Goal: Task Accomplishment & Management: Manage account settings

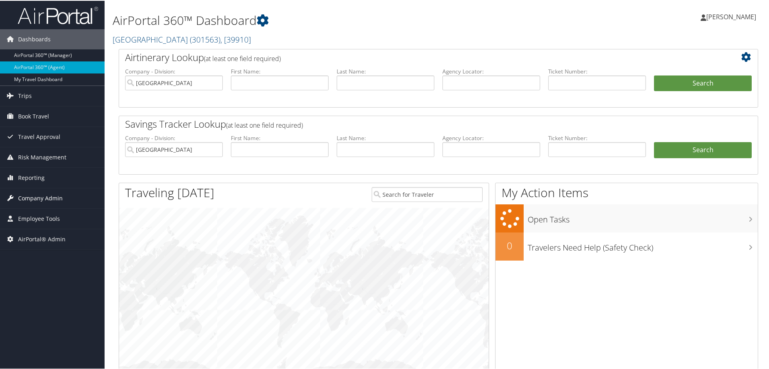
click at [29, 193] on span "Company Admin" at bounding box center [40, 198] width 45 height 20
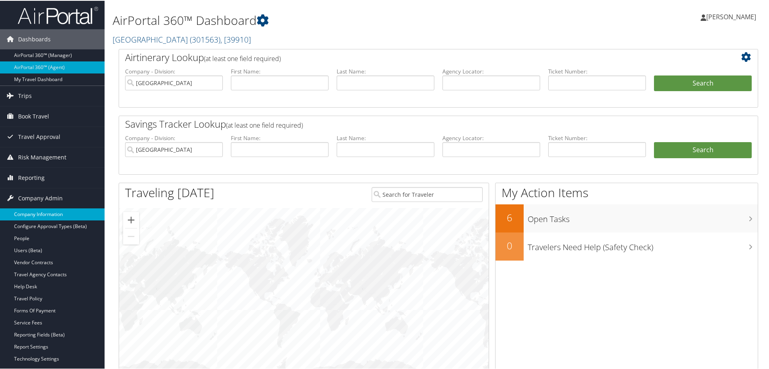
click at [28, 214] on link "Company Information" at bounding box center [52, 214] width 105 height 12
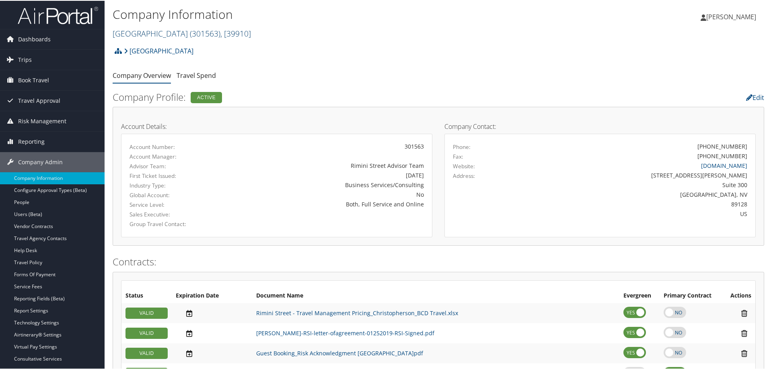
click at [127, 33] on link "Rimini Street ( 301563 ) , [ 39910 ]" at bounding box center [182, 32] width 138 height 11
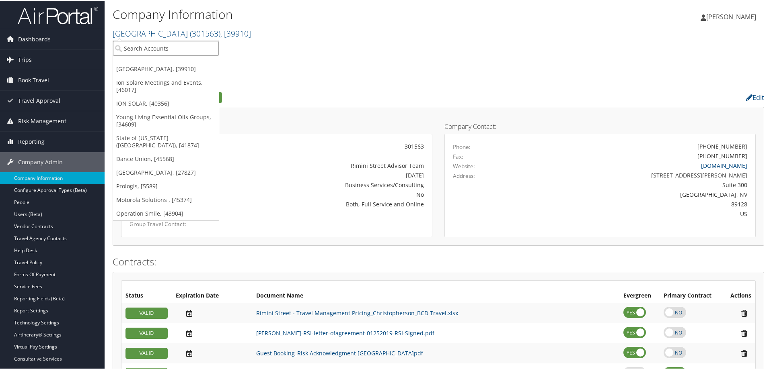
click at [127, 46] on input "search" at bounding box center [166, 47] width 106 height 15
type input "dance unio"
click at [125, 61] on div "Dance Union (302023), [45568]" at bounding box center [167, 62] width 117 height 7
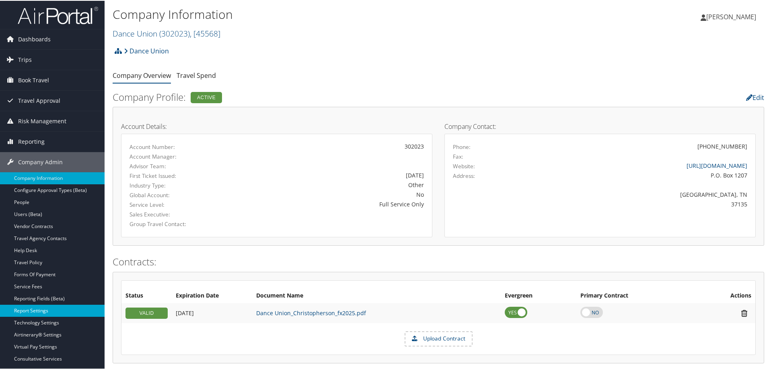
click at [42, 311] on link "Report Settings" at bounding box center [52, 310] width 105 height 12
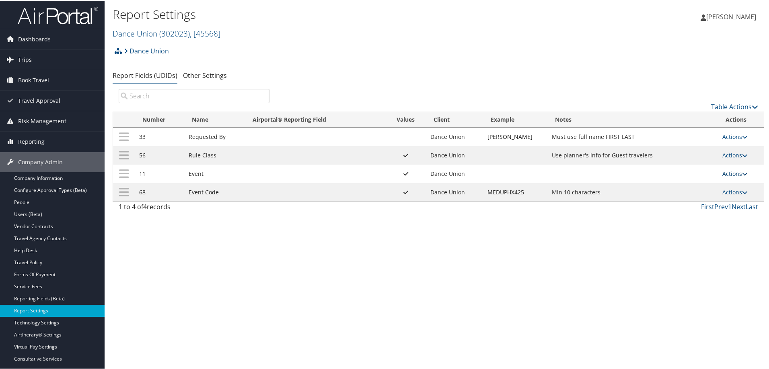
click at [727, 173] on link "Actions" at bounding box center [734, 173] width 25 height 8
click at [671, 187] on link "Update Report Field Values" at bounding box center [699, 185] width 87 height 14
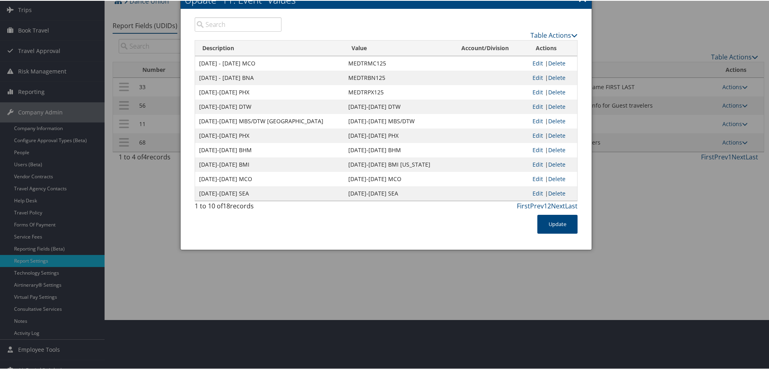
scroll to position [61, 0]
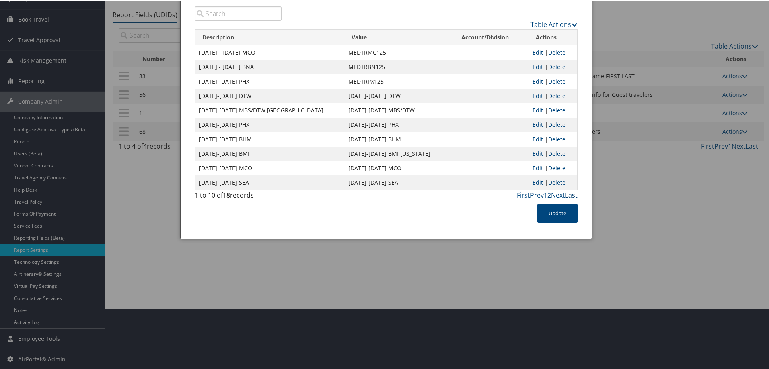
click at [568, 195] on link "Last" at bounding box center [571, 194] width 12 height 9
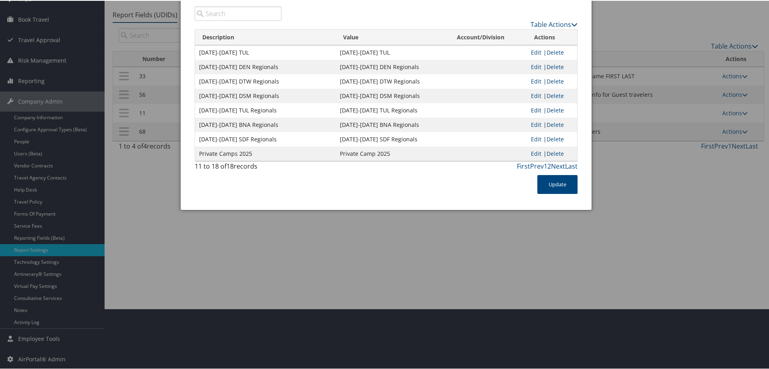
click at [533, 109] on link "Edit" at bounding box center [536, 110] width 10 height 8
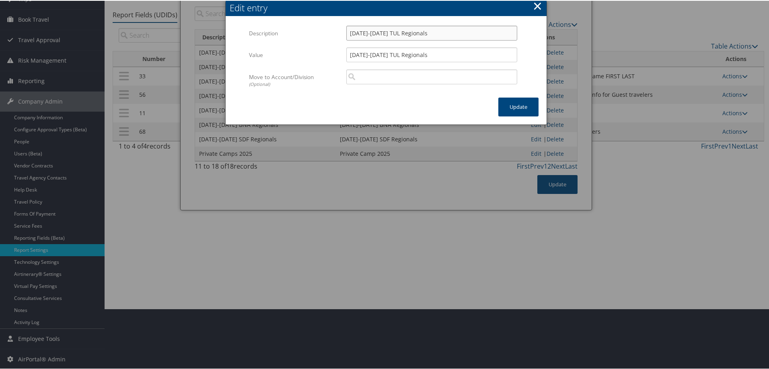
click at [391, 35] on input "Nov 21-Nov 23 TUL Regionals" at bounding box center [431, 32] width 171 height 15
click at [535, 6] on button "×" at bounding box center [537, 5] width 9 height 16
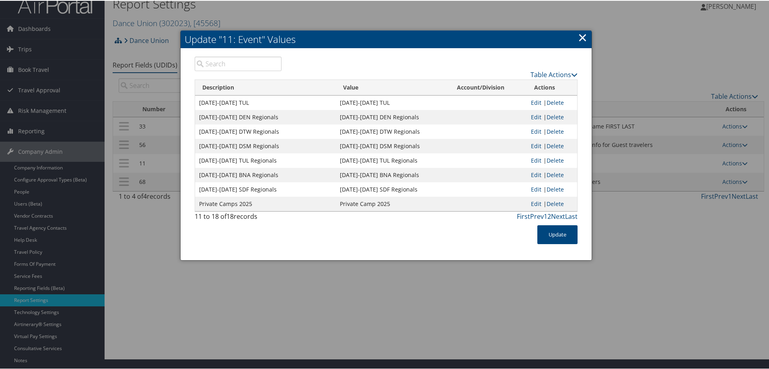
scroll to position [0, 0]
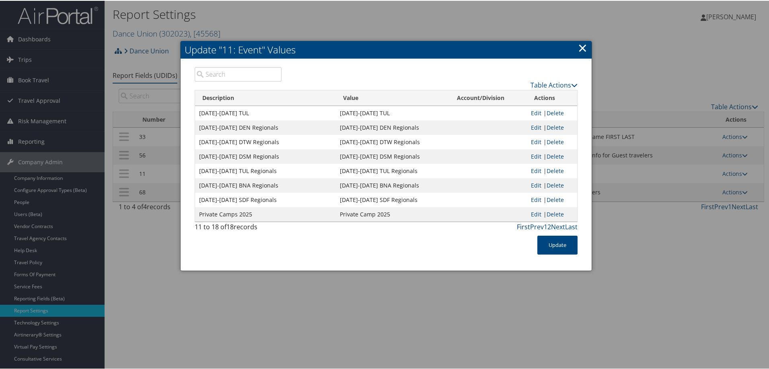
click at [519, 227] on link "First" at bounding box center [523, 226] width 13 height 9
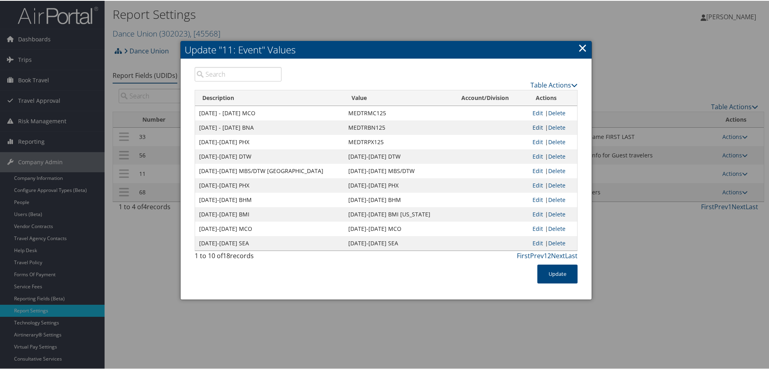
click at [535, 126] on link "Edit" at bounding box center [537, 127] width 10 height 8
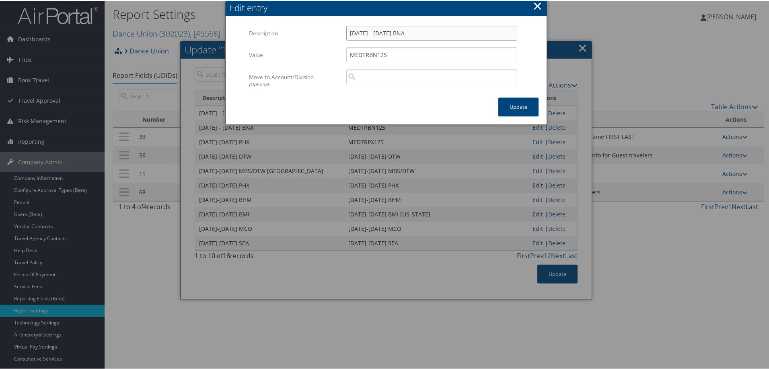
click at [366, 32] on input "Dec 5 - 6 2025 BNA" at bounding box center [431, 32] width 171 height 15
paste input "Nov 21-Nov 23 TUL Regionals"
click at [360, 33] on input "Nov 21-Nov 23 TUL Regionals" at bounding box center [431, 32] width 171 height 15
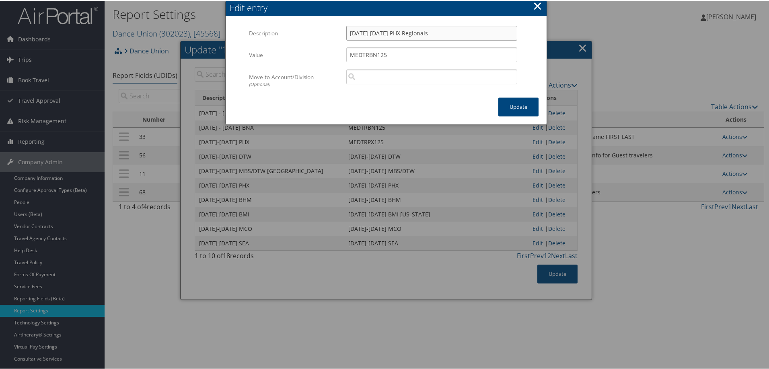
click at [354, 33] on input "Nov 5-Nov 6 PHX Regionals" at bounding box center [431, 32] width 171 height 15
click at [395, 33] on input "DEC 5-Nov 6 PHX Regionals" at bounding box center [431, 32] width 171 height 15
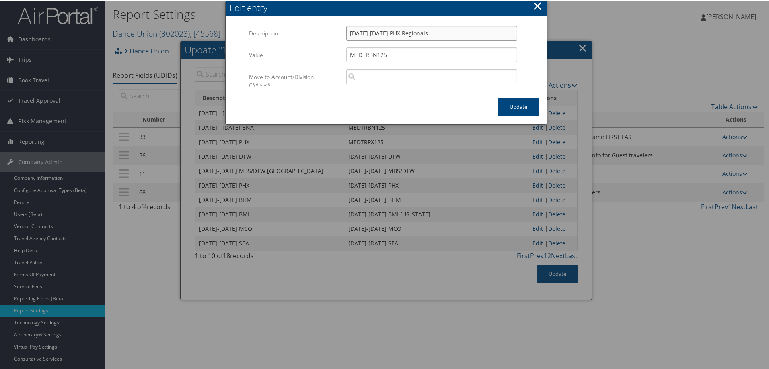
type input "DEC 5-Nov 6 PHX Regionals"
click at [368, 54] on input "MEDTRBN125" at bounding box center [431, 54] width 171 height 15
paste input "DEC 5-Nov 6 PHX Regionals"
type input "DEC 5-Nov 6 PHX Regionals"
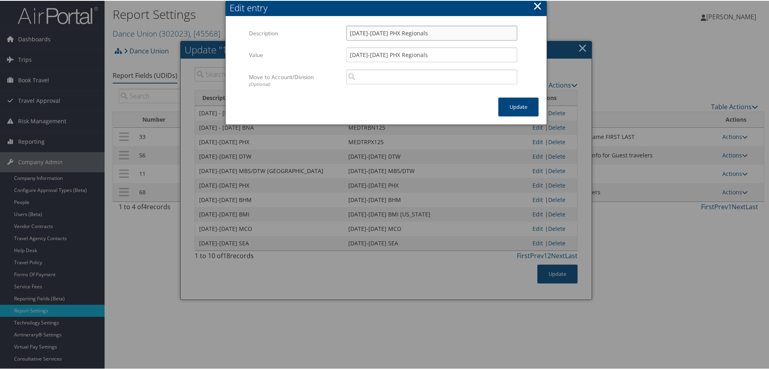
click at [372, 32] on input "DEC 5-Nov 6 PHX Regionals" at bounding box center [431, 32] width 171 height 15
type input "DEC 5- DEC 6 PHX Regionals"
click at [369, 56] on input "DEC 5-Nov 6 PHX Regionals" at bounding box center [431, 54] width 171 height 15
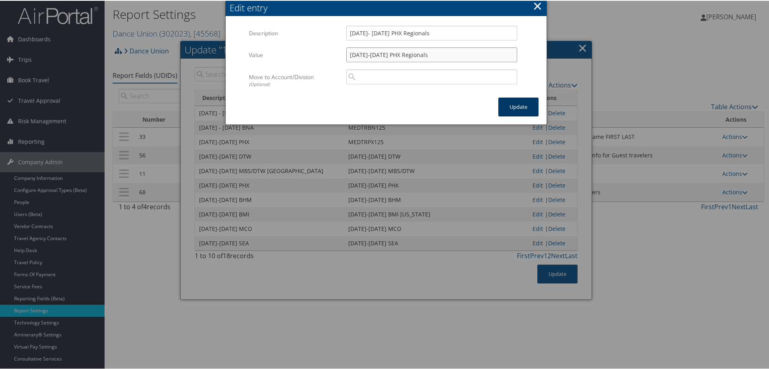
type input "DEC 5-DEC 6 PHX Regionals"
click at [518, 102] on button "Update" at bounding box center [518, 106] width 40 height 19
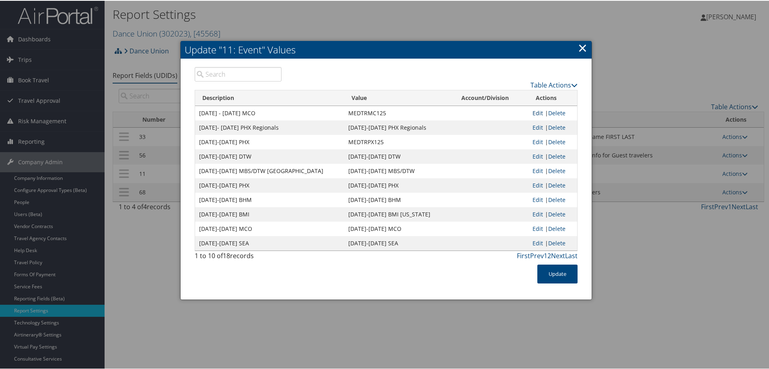
click at [535, 110] on link "Edit" at bounding box center [537, 113] width 10 height 8
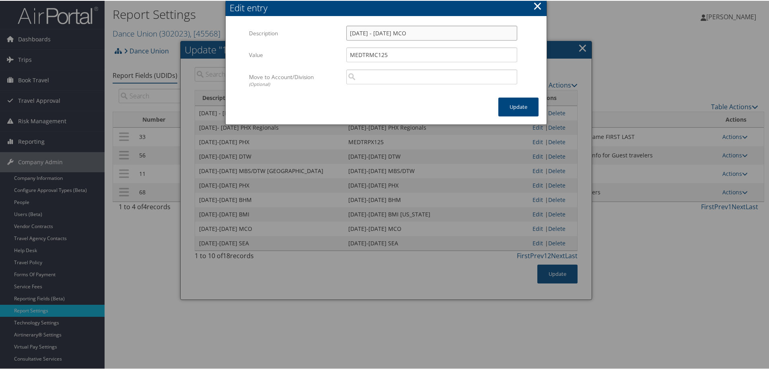
click at [358, 33] on input "Dec 12 - 13 2025 MCO" at bounding box center [431, 32] width 171 height 15
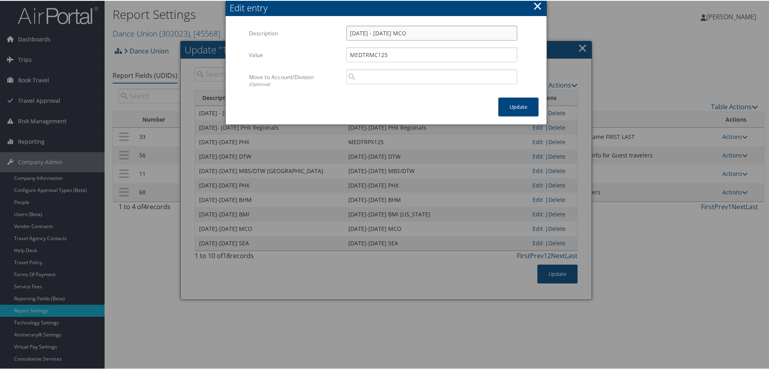
click at [358, 33] on input "Dec 12 - 13 2025 MCO" at bounding box center [431, 32] width 171 height 15
click at [535, 6] on button "×" at bounding box center [537, 5] width 9 height 16
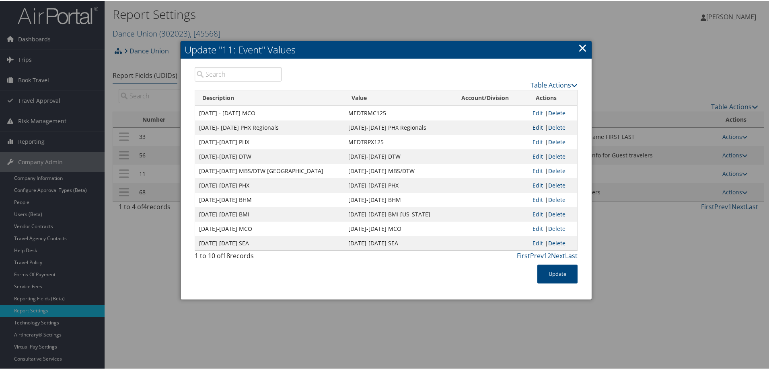
click at [534, 127] on link "Edit" at bounding box center [537, 127] width 10 height 8
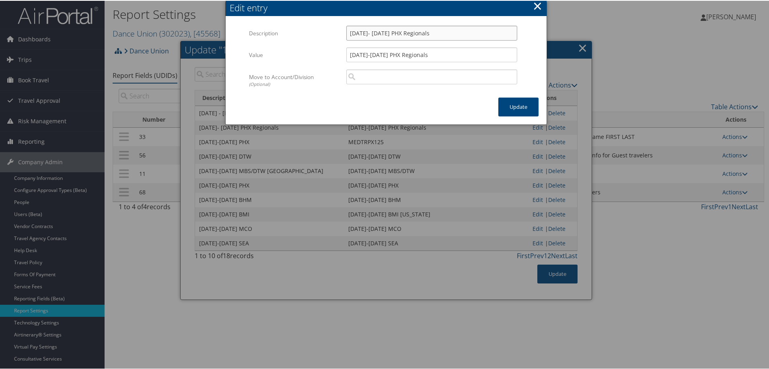
click at [384, 33] on input "DEC 5- DEC 6 PHX Regionals" at bounding box center [431, 32] width 171 height 15
click at [535, 5] on button "×" at bounding box center [537, 5] width 9 height 16
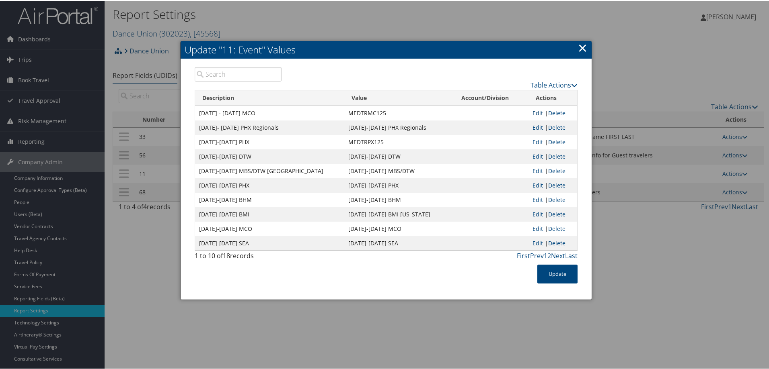
click at [532, 111] on link "Edit" at bounding box center [537, 113] width 10 height 8
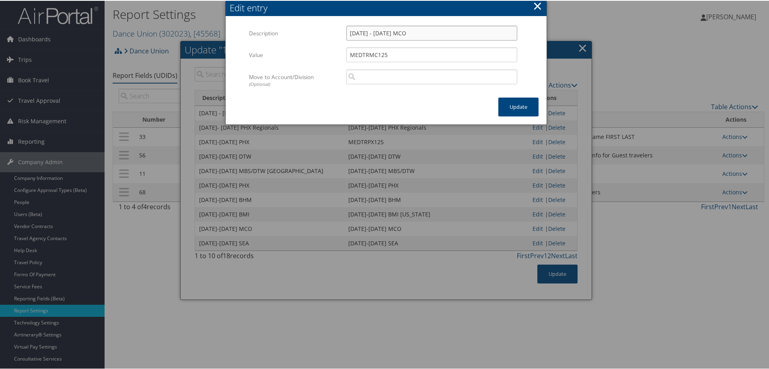
click at [358, 31] on input "Dec 12 - 13 2025 MCO" at bounding box center [431, 32] width 171 height 15
paste input "EC 5- DEC 6 PHX Regionals"
click at [360, 33] on input "DEC 5- DEC 6 PHX Regionals" at bounding box center [431, 32] width 171 height 15
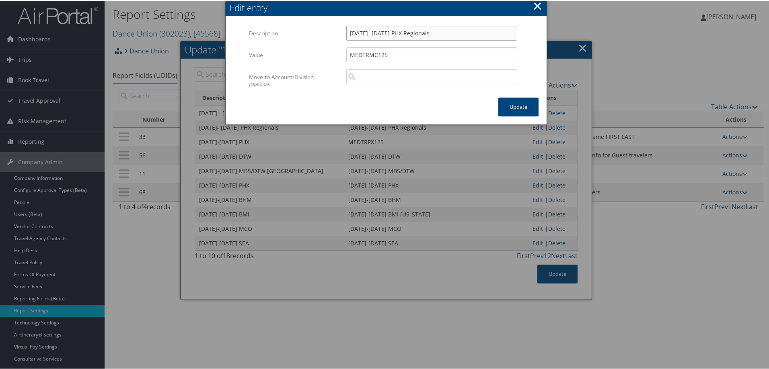
type input "DEC 12- DEC 13 PHX Regionals"
click at [533, 4] on button "×" at bounding box center [537, 5] width 9 height 16
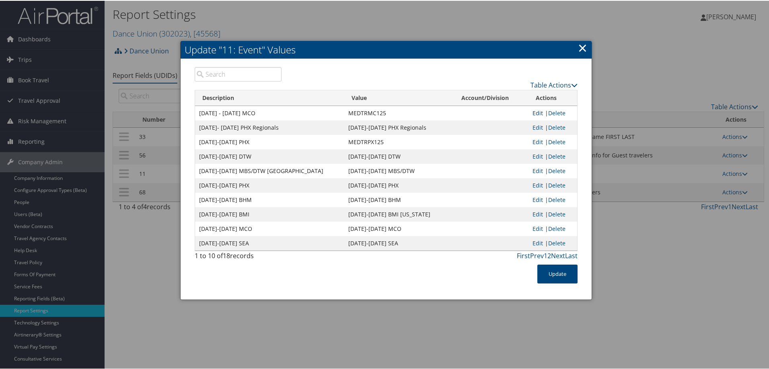
click at [532, 113] on link "Edit" at bounding box center [537, 113] width 10 height 8
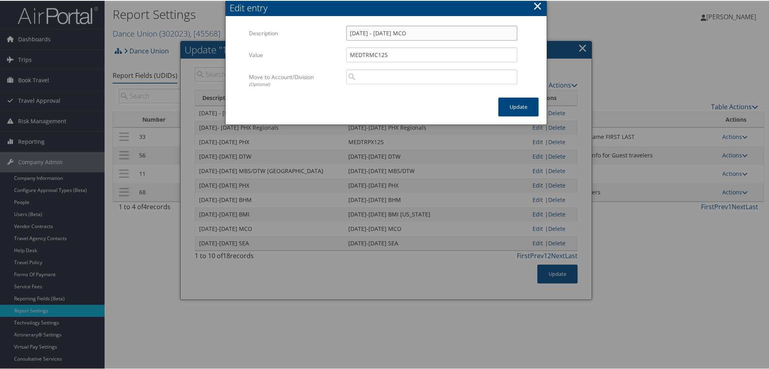
click at [365, 35] on input "Dec 12 - 13 2025 MCO" at bounding box center [431, 32] width 171 height 15
paste input "EC 5- DEC 6 PHX Regionals"
click at [361, 31] on input "DEC 5- DEC 6 PHX Regionals" at bounding box center [431, 32] width 171 height 15
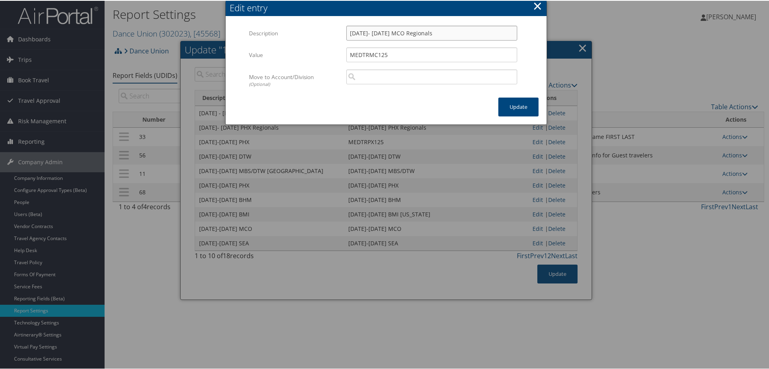
click at [367, 34] on input "DEC 12- DEC 13 MCO Regionals" at bounding box center [431, 32] width 171 height 15
type input "DEC 12- DEC 13 MCO Regionals"
click at [360, 51] on input "MEDTRMC125" at bounding box center [431, 54] width 171 height 15
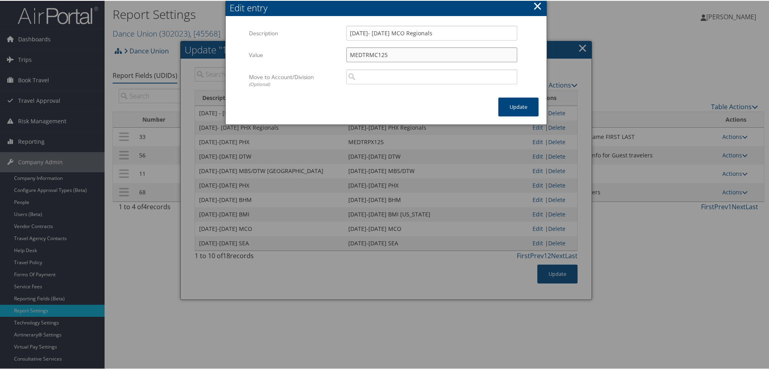
click at [360, 51] on input "MEDTRMC125" at bounding box center [431, 54] width 171 height 15
paste input "DEC 12- DEC 13 MCO Regionals"
type input "DEC 12- DEC 13 MCO Regionals"
click at [511, 109] on button "Update" at bounding box center [518, 106] width 40 height 19
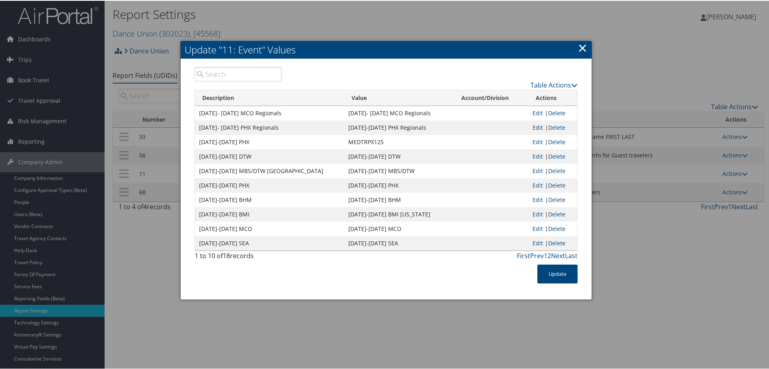
click at [534, 126] on link "Edit" at bounding box center [537, 127] width 10 height 8
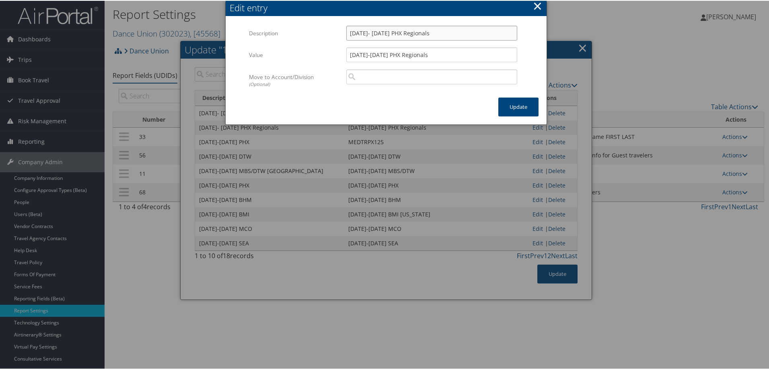
click at [357, 32] on input "DEC 5- DEC 6 PHX Regionals" at bounding box center [431, 32] width 171 height 15
click at [536, 8] on button "×" at bounding box center [537, 5] width 9 height 16
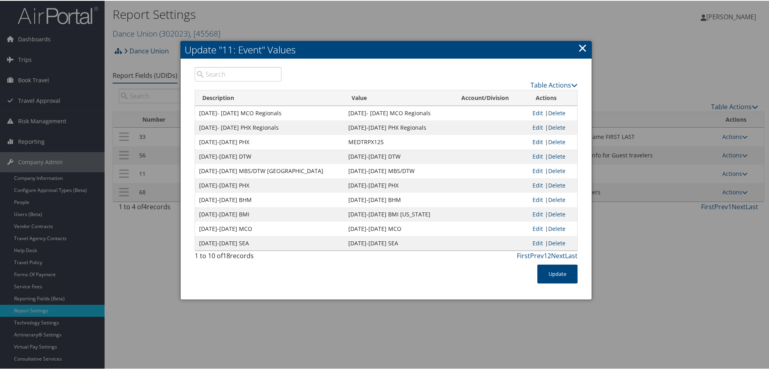
click at [534, 142] on link "Edit" at bounding box center [537, 141] width 10 height 8
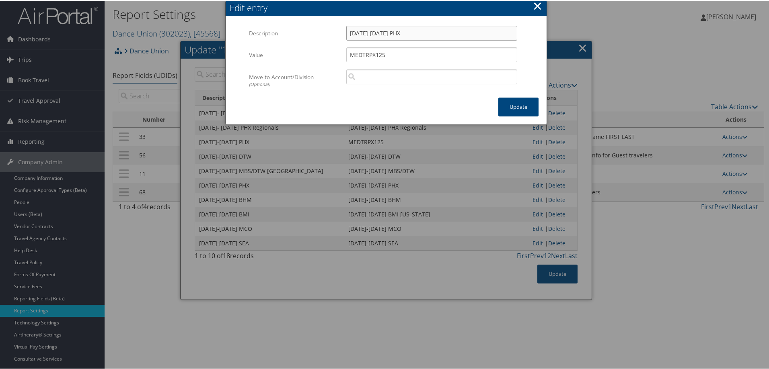
click at [363, 29] on input "Dec 5-6 2025 PHX" at bounding box center [431, 32] width 171 height 15
paste input "EC 5- DEC 6 PHX Regionals"
type input "DEC 5- DEC 6 PHX Regionals"
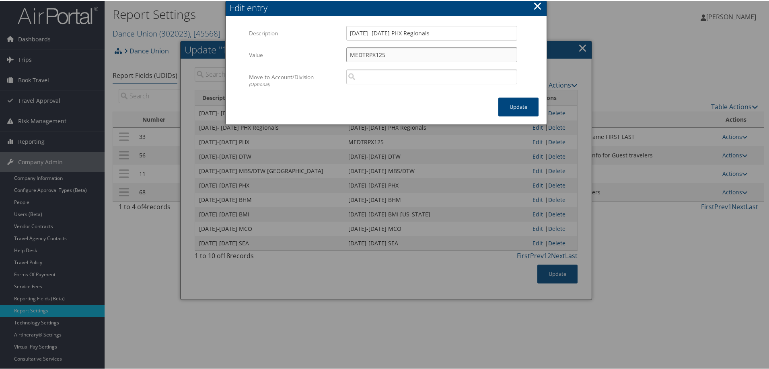
click at [361, 54] on input "MEDTRPX125" at bounding box center [431, 54] width 171 height 15
paste input "DEC 5- DEC 6 PHX Regionals"
type input "DEC 5- DEC 6 PHX Regionals"
click at [517, 102] on button "Update" at bounding box center [518, 106] width 40 height 19
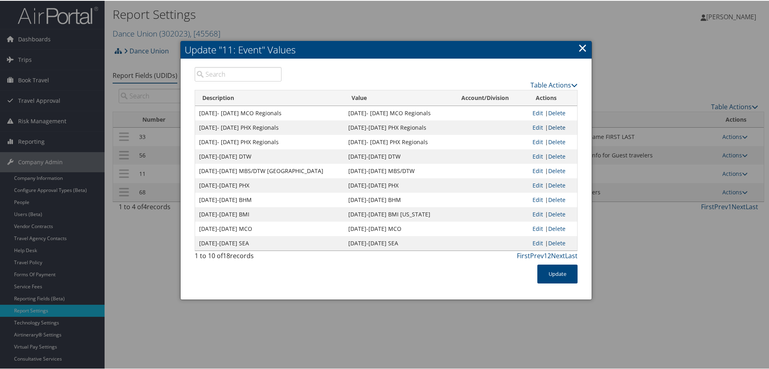
click at [554, 126] on link "Delete" at bounding box center [556, 127] width 17 height 8
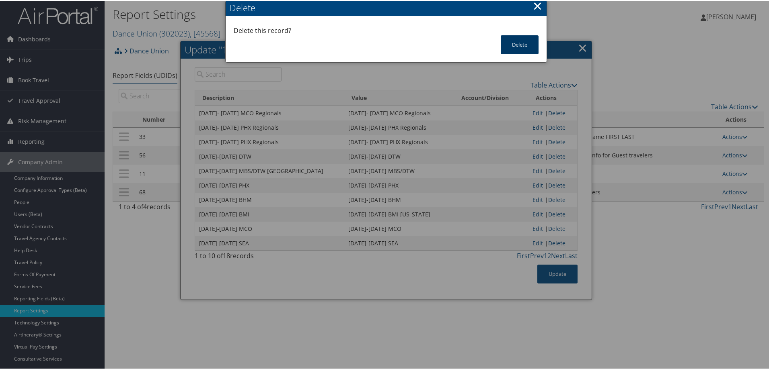
click at [513, 38] on button "Delete" at bounding box center [520, 44] width 38 height 19
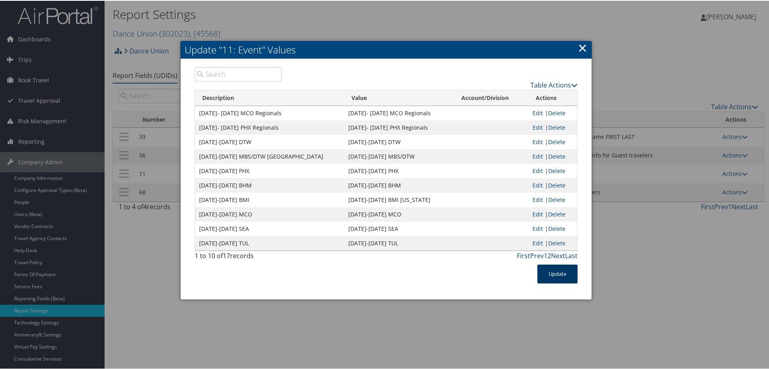
click at [561, 272] on button "Update" at bounding box center [557, 273] width 40 height 19
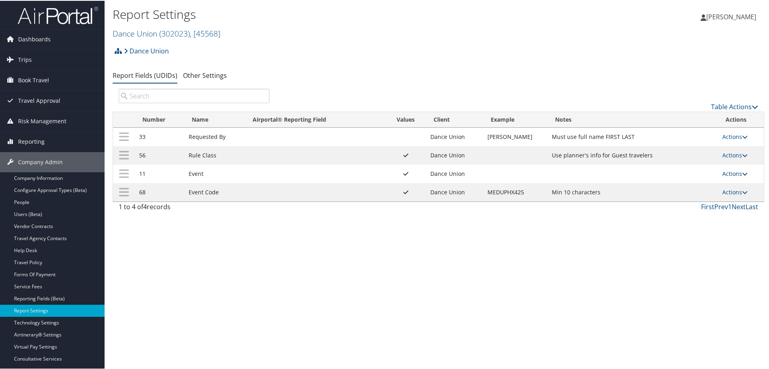
click at [722, 171] on link "Actions" at bounding box center [734, 173] width 25 height 8
click at [667, 186] on link "Update Report Field Values" at bounding box center [699, 185] width 87 height 14
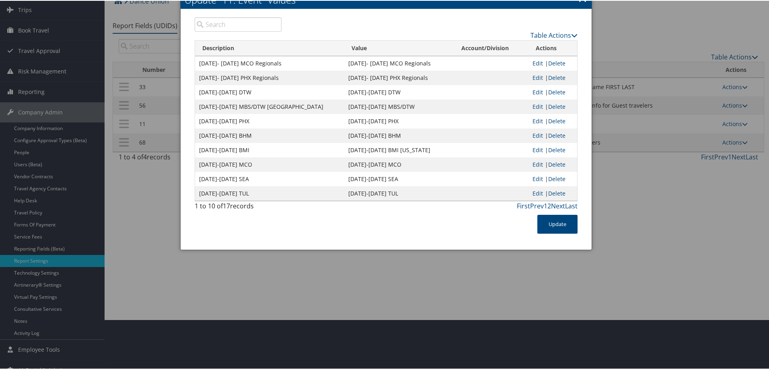
scroll to position [61, 0]
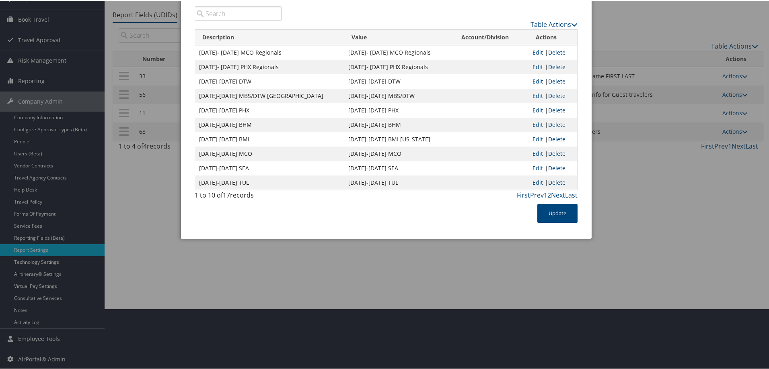
click at [572, 195] on link "Last" at bounding box center [571, 194] width 12 height 9
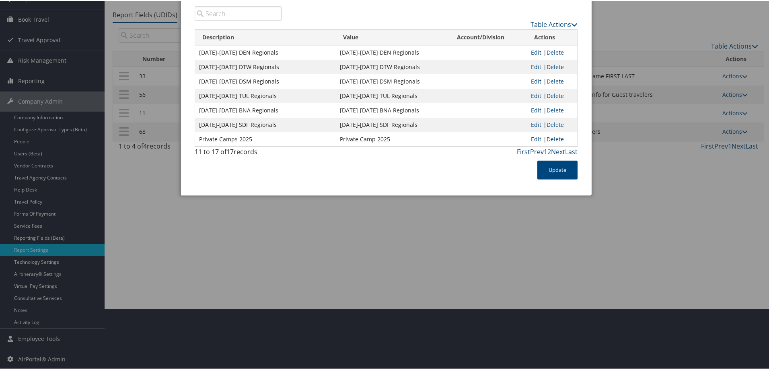
click at [534, 151] on link "Prev" at bounding box center [537, 151] width 14 height 9
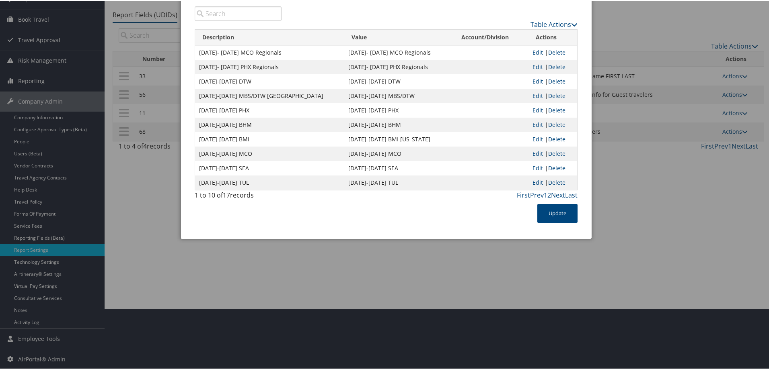
scroll to position [21, 0]
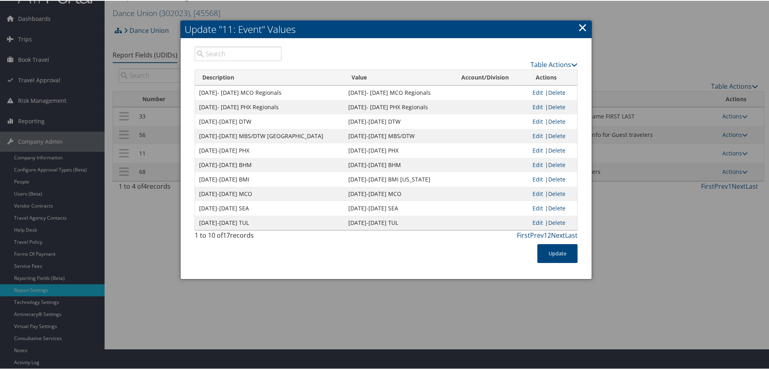
click at [558, 234] on link "Next" at bounding box center [558, 234] width 14 height 9
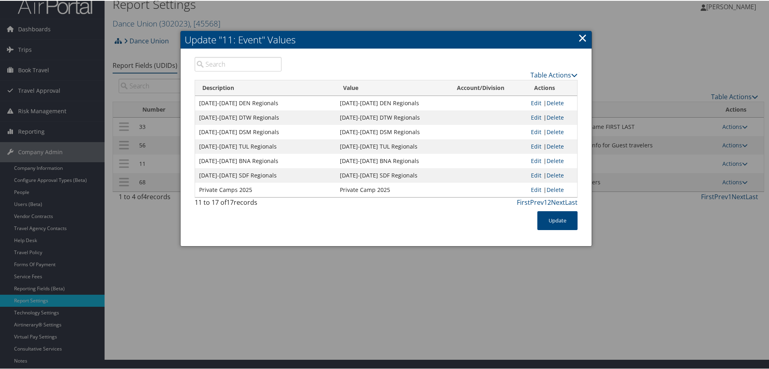
scroll to position [0, 0]
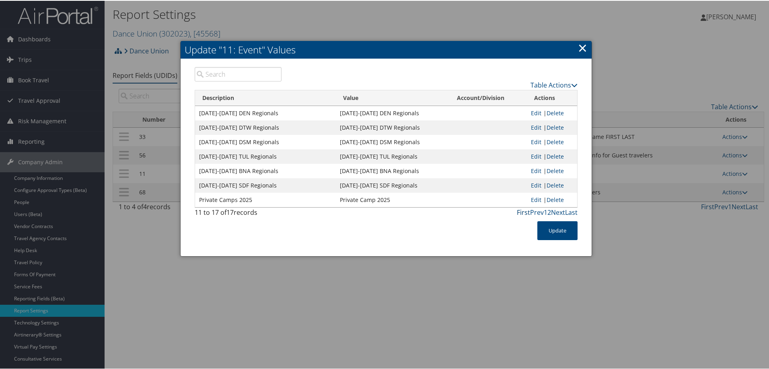
click at [524, 213] on link "First" at bounding box center [523, 211] width 13 height 9
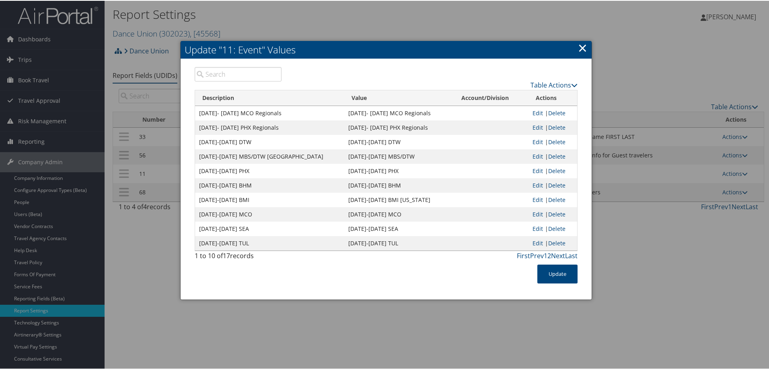
click at [345, 126] on td "DEC 5- DEC 6 PHX Regionals" at bounding box center [399, 127] width 110 height 14
copy td "DEC 5- DEC 6 PHX Regionals"
click at [542, 82] on link "Table Actions" at bounding box center [553, 84] width 47 height 9
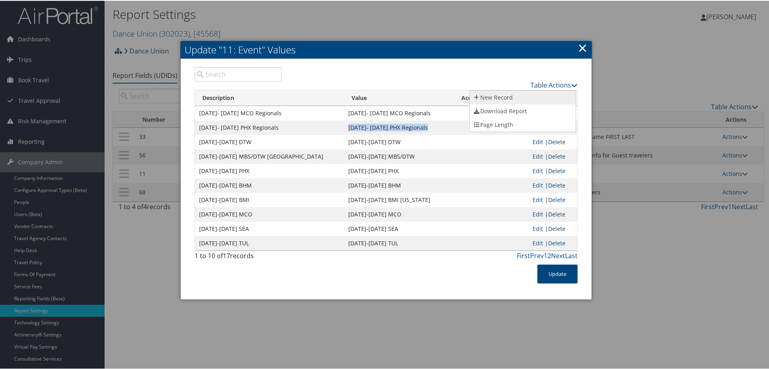
click at [508, 97] on link "New Record" at bounding box center [523, 97] width 106 height 14
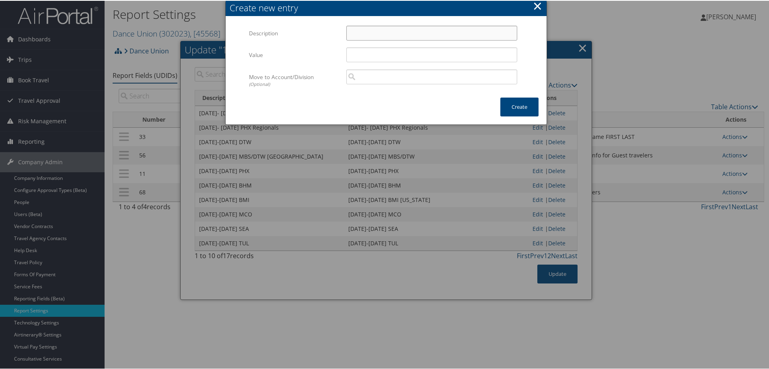
click at [356, 34] on input "Description" at bounding box center [431, 32] width 171 height 15
paste input "DEC 5- DEC 6 PHX Regionals"
click at [387, 31] on input "DEC 5- DEC 6 PHX Regionals" at bounding box center [431, 32] width 171 height 15
click at [360, 32] on input "DEC 5- DEC 6 BNA Regionals" at bounding box center [431, 32] width 171 height 15
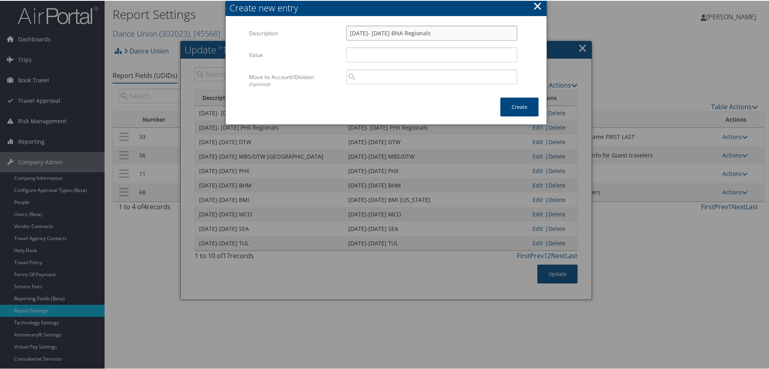
click at [382, 33] on input "DEC 12- DEC 6 BNA Regionals" at bounding box center [431, 32] width 171 height 15
click at [382, 33] on input "DEC 12- DEC 13 BNA Regionals" at bounding box center [431, 32] width 171 height 15
type input "DEC 12- DEC 13 BNA Regionals"
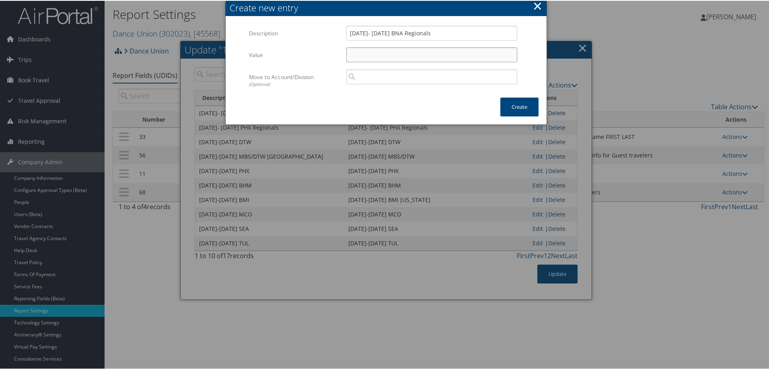
click at [380, 51] on input "Value" at bounding box center [431, 54] width 171 height 15
paste input "DEC 12- DEC 13 BNA Regionals"
type input "DEC 12- DEC 13 BNA Regionals"
click at [517, 109] on button "Create" at bounding box center [519, 106] width 38 height 19
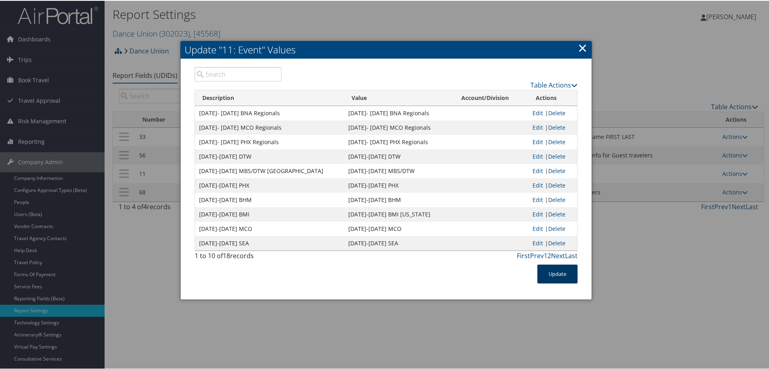
click at [554, 276] on button "Update" at bounding box center [557, 273] width 40 height 19
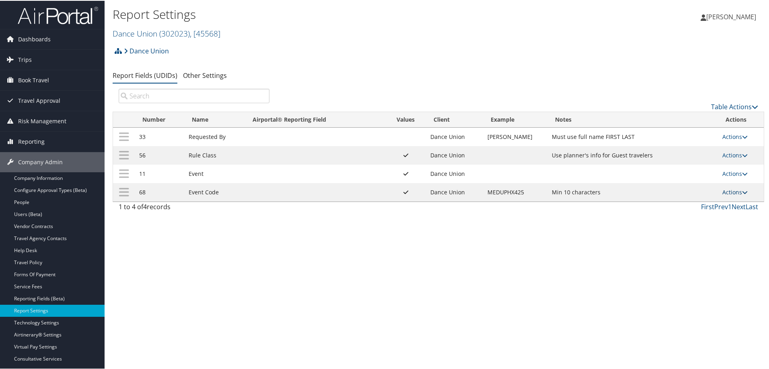
click at [727, 192] on link "Actions" at bounding box center [734, 192] width 25 height 8
click at [698, 203] on link "Update Report Field Values" at bounding box center [699, 204] width 87 height 14
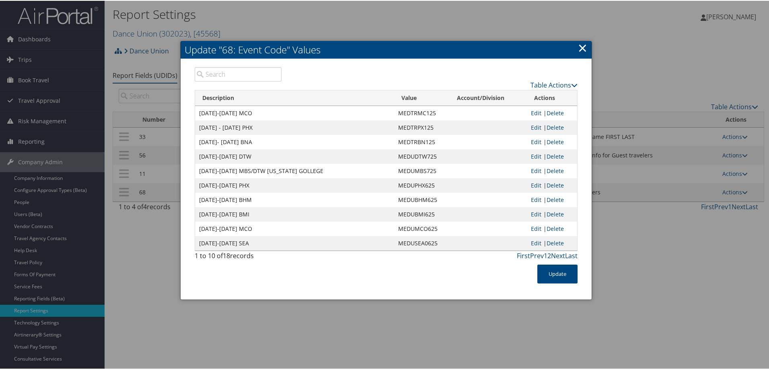
click at [579, 48] on link "×" at bounding box center [582, 47] width 9 height 16
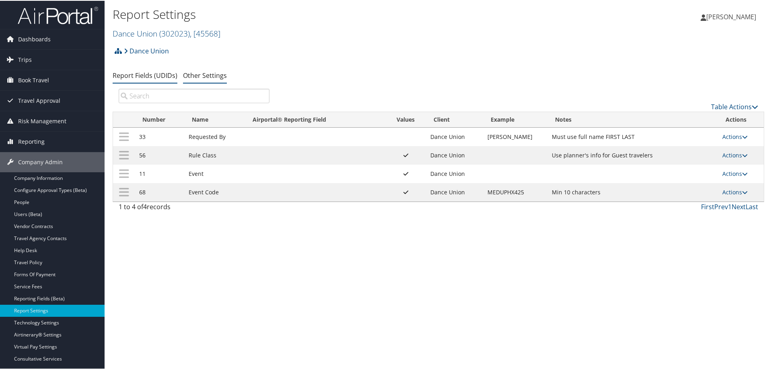
click at [199, 75] on link "Other Settings" at bounding box center [205, 74] width 44 height 9
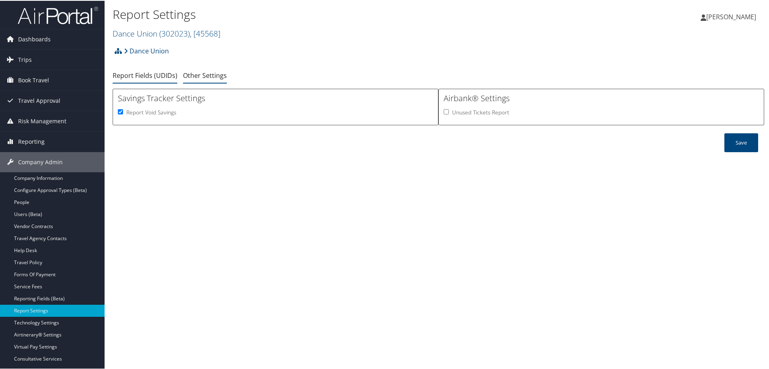
click at [140, 76] on link "Report Fields (UDIDs)" at bounding box center [145, 74] width 65 height 9
